Goal: Navigation & Orientation: Find specific page/section

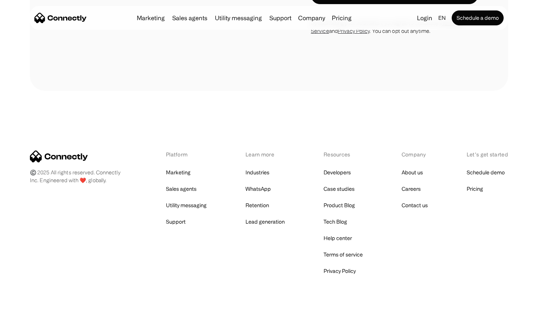
scroll to position [2282, 0]
